Goal: Information Seeking & Learning: Learn about a topic

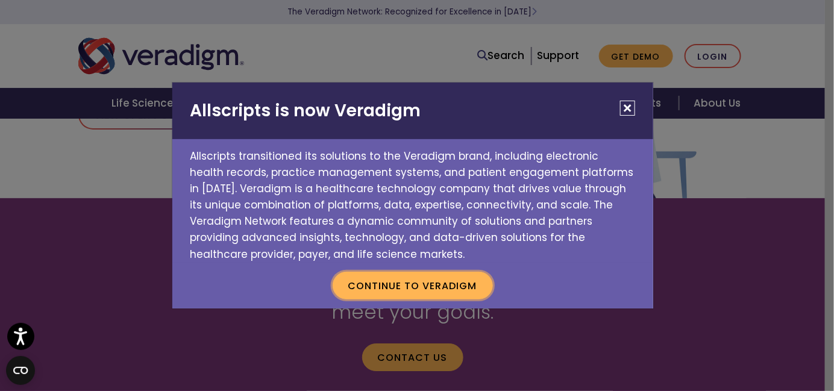
click at [416, 294] on button "Continue to Veradigm" at bounding box center [413, 286] width 160 height 28
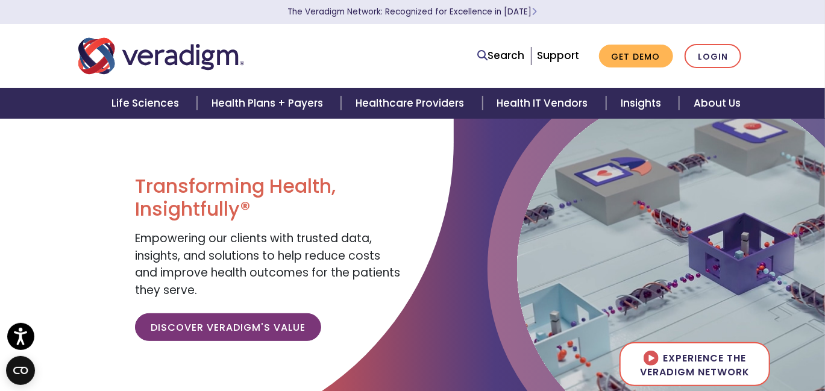
scroll to position [241, 0]
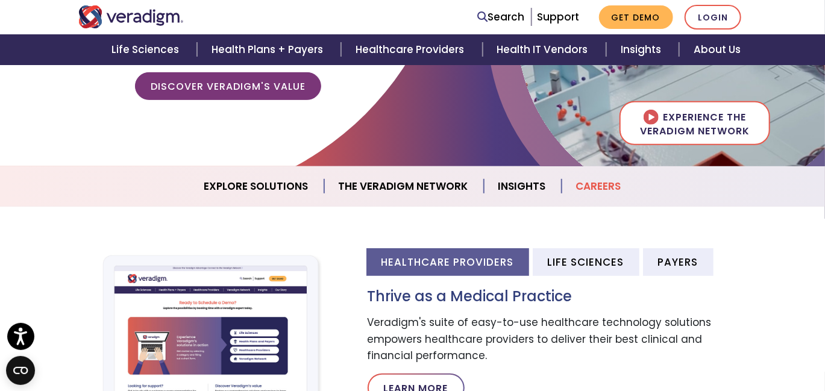
click at [595, 185] on link "Careers" at bounding box center [599, 186] width 74 height 31
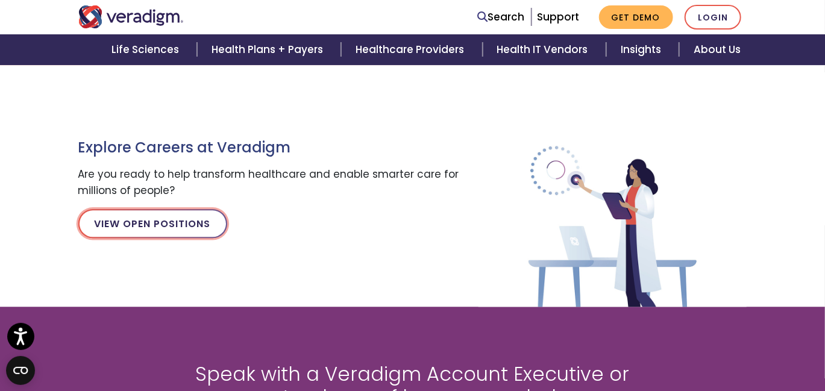
click at [204, 227] on link "View Open Positions" at bounding box center [152, 223] width 149 height 29
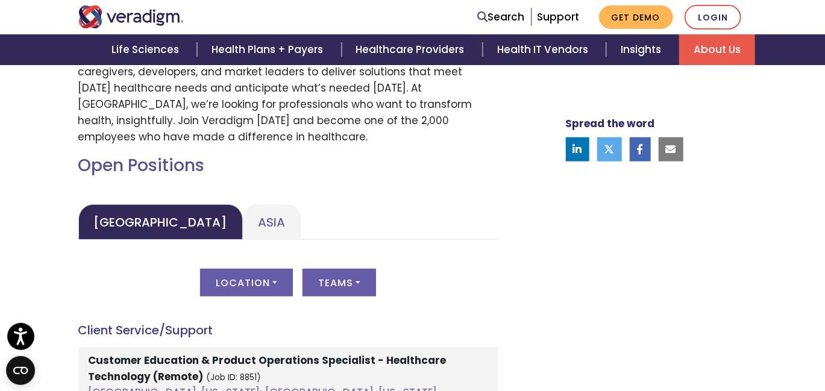
scroll to position [482, 0]
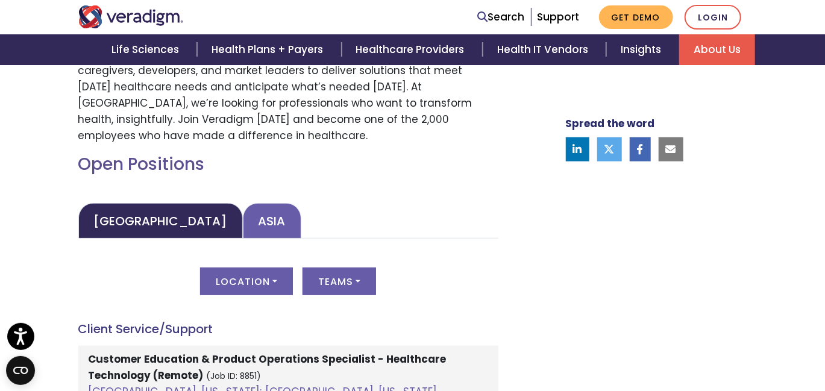
click at [243, 229] on link "Asia" at bounding box center [272, 221] width 58 height 36
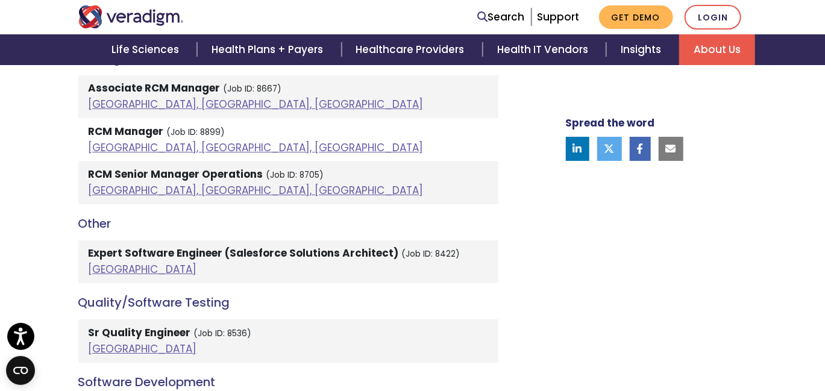
scroll to position [2049, 0]
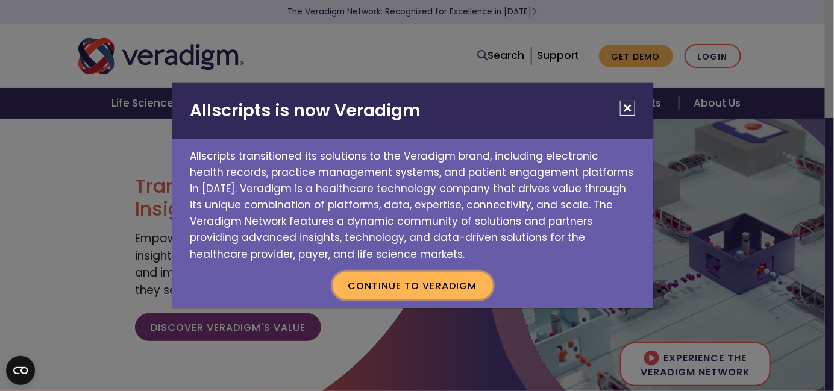
click at [430, 283] on button "Continue to Veradigm" at bounding box center [413, 286] width 160 height 28
